Goal: Information Seeking & Learning: Learn about a topic

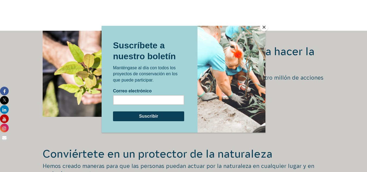
scroll to position [872, 0]
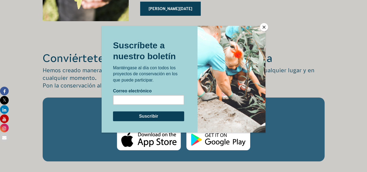
click at [277, 58] on div at bounding box center [183, 86] width 367 height 172
click at [264, 26] on button "Cerca" at bounding box center [264, 27] width 8 height 8
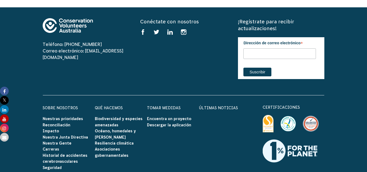
scroll to position [1699, 0]
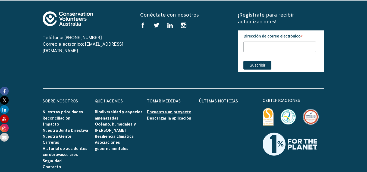
click at [163, 110] on font "Encuentra un proyecto" at bounding box center [169, 112] width 44 height 4
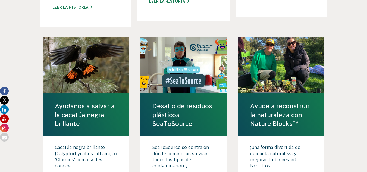
scroll to position [528, 0]
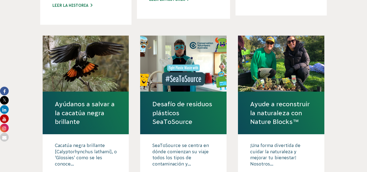
click at [366, 96] on html "Sobre nosotros Nuestras prioridades Reconciliación Impacto Nuestra Junta Direct…" at bounding box center [183, 9] width 367 height 1074
click at [277, 105] on font "Ayude a reconstruir la naturaleza con Nature Blocks™" at bounding box center [279, 112] width 59 height 24
